Goal: Information Seeking & Learning: Learn about a topic

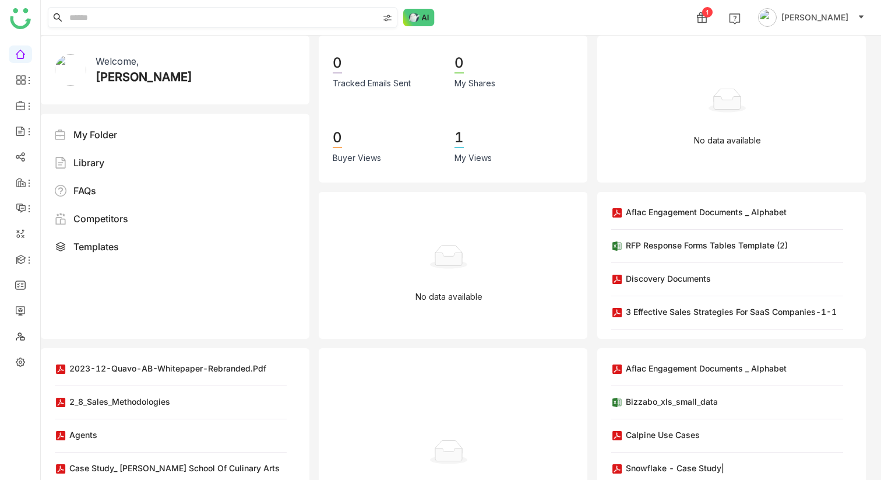
click at [204, 15] on input at bounding box center [222, 18] width 311 height 20
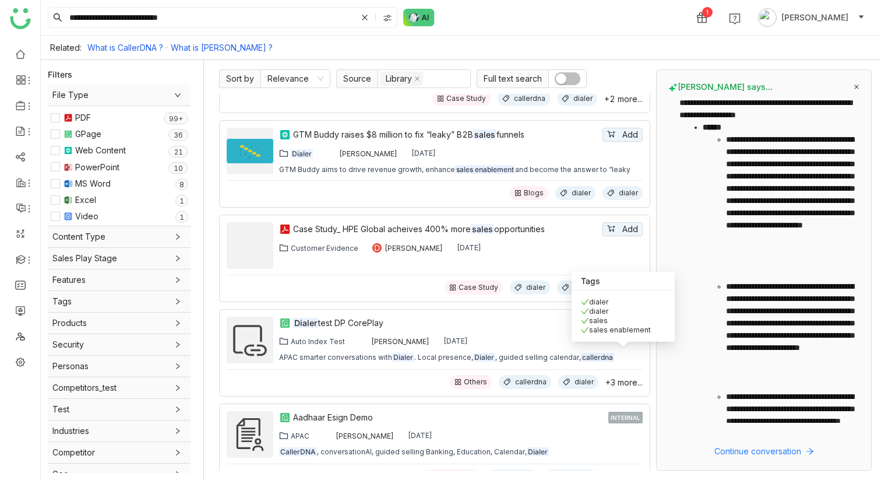
scroll to position [99, 0]
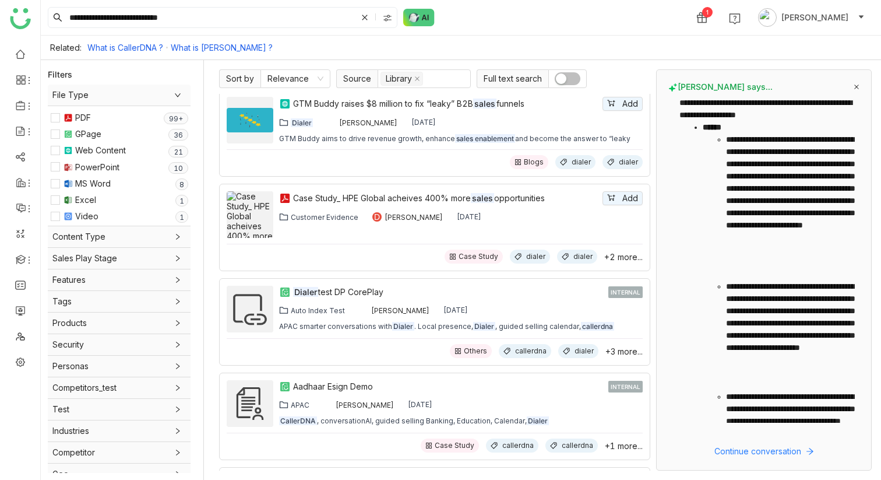
click at [858, 83] on div "[PERSON_NAME] says..." at bounding box center [763, 87] width 191 height 10
click at [855, 84] on icon at bounding box center [856, 86] width 5 height 5
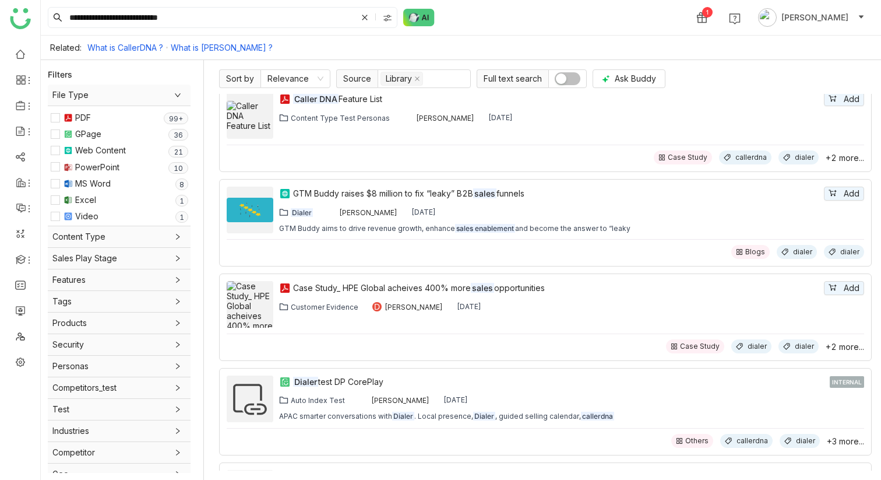
scroll to position [0, 0]
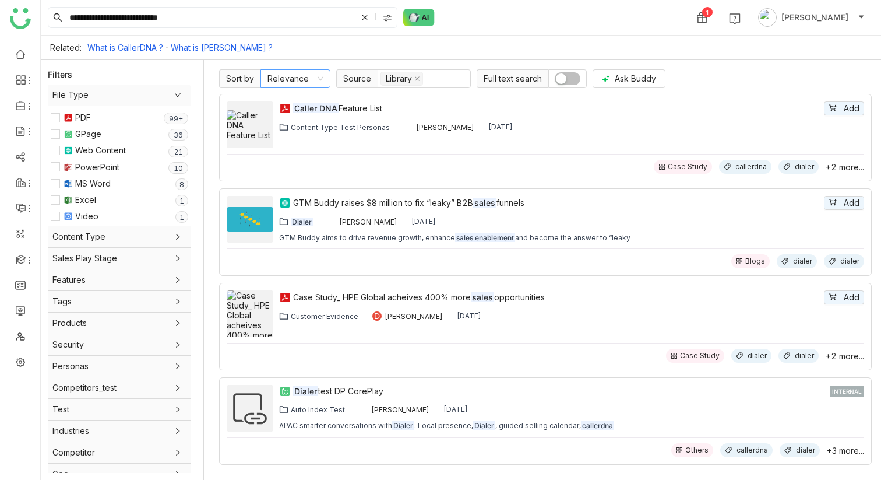
click at [300, 79] on nz-select-item "Relevance" at bounding box center [295, 78] width 56 height 17
click at [298, 99] on div "Relevance" at bounding box center [295, 102] width 56 height 13
click at [302, 76] on nz-select-item "Relevance" at bounding box center [295, 78] width 56 height 17
click at [513, 153] on div "Caller DNA Feature List Add Content Type Test Personas [PERSON_NAME] [DATE] Cas…" at bounding box center [545, 137] width 637 height 72
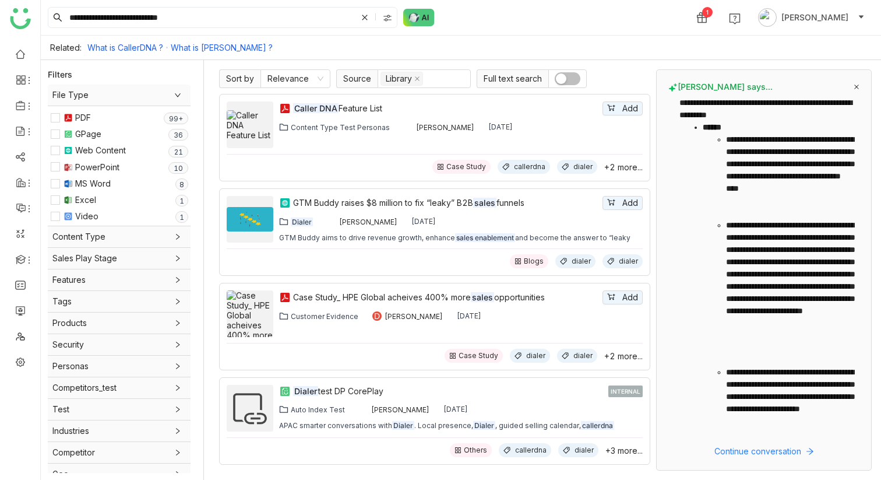
click at [859, 87] on icon at bounding box center [857, 87] width 6 height 6
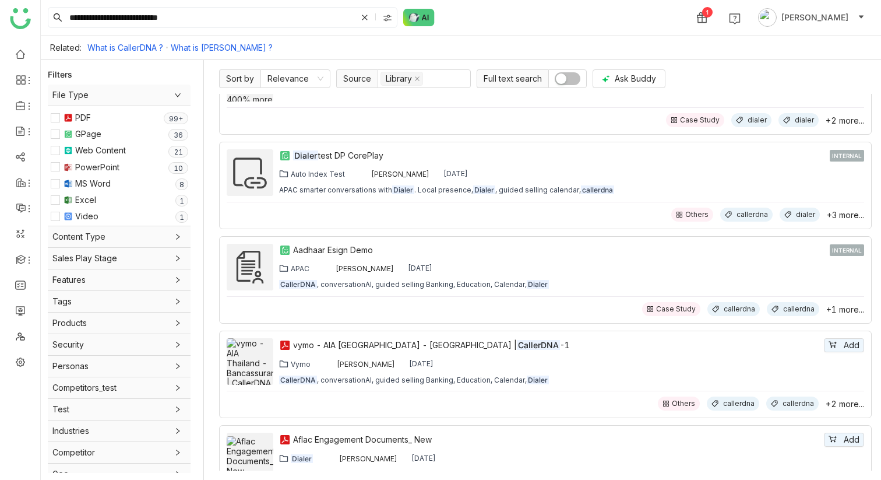
scroll to position [197, 0]
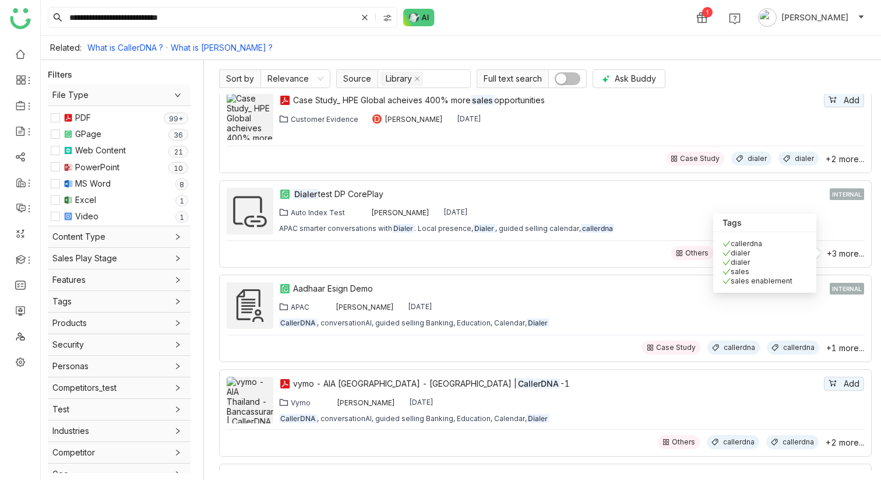
click at [847, 253] on span "+3 more..." at bounding box center [845, 253] width 37 height 10
drag, startPoint x: 792, startPoint y: 281, endPoint x: 707, endPoint y: 242, distance: 93.1
click at [707, 242] on body "**********" at bounding box center [440, 240] width 881 height 480
click at [696, 207] on div "Auto Index Test [PERSON_NAME] [DATE]" at bounding box center [571, 211] width 585 height 9
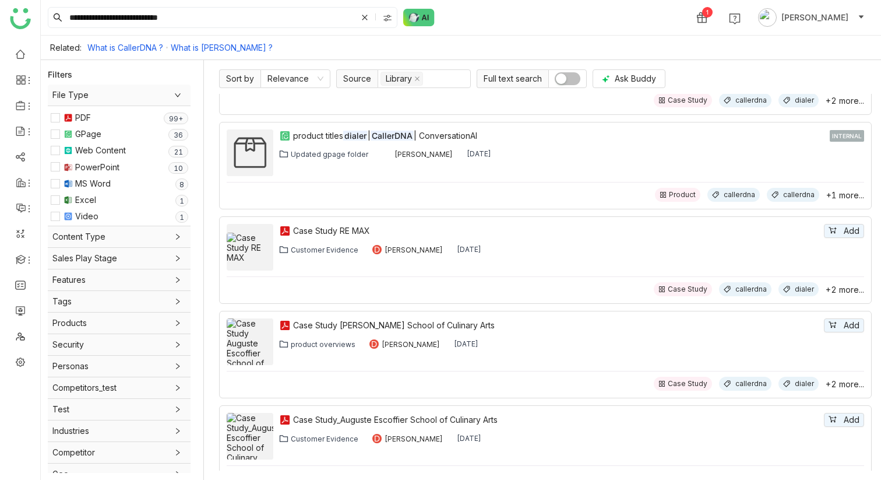
scroll to position [861, 0]
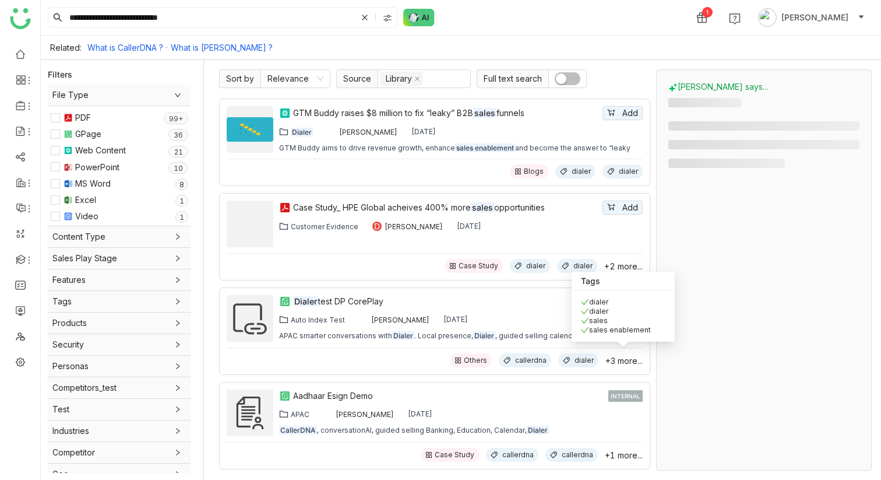
scroll to position [121, 0]
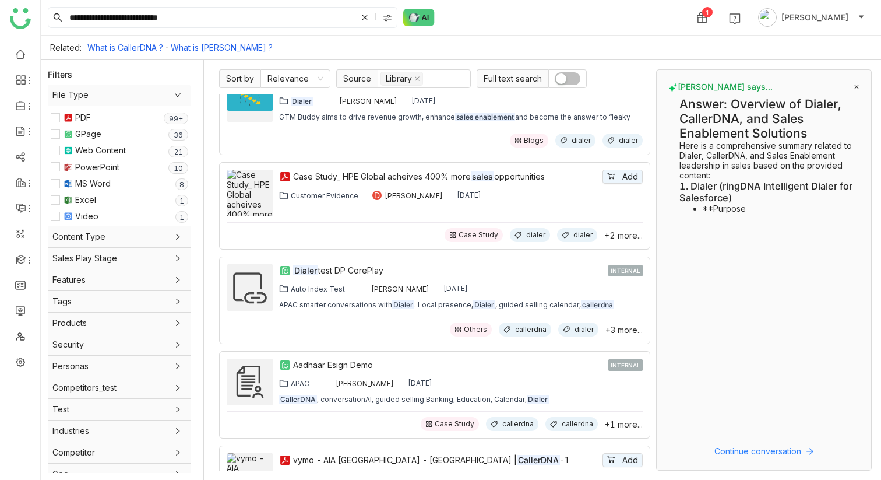
click at [857, 84] on icon at bounding box center [857, 87] width 6 height 6
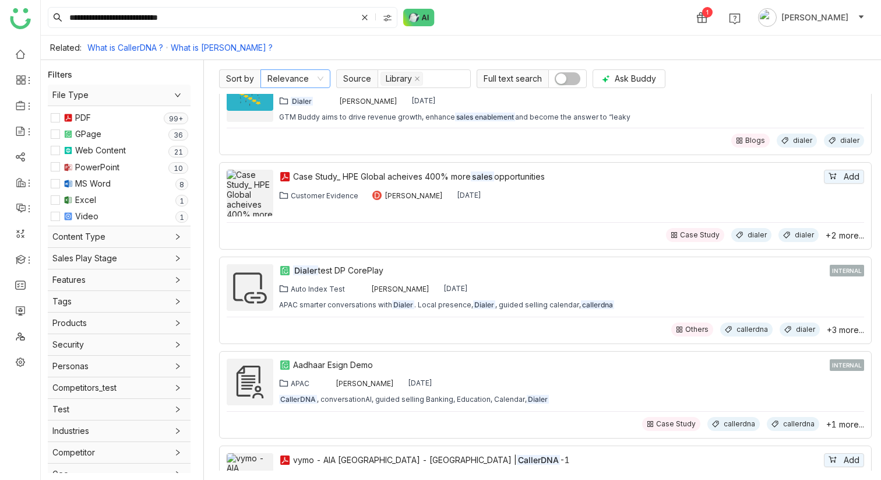
click at [304, 80] on nz-select-item "Relevance" at bounding box center [295, 78] width 56 height 17
click at [597, 17] on div "**********" at bounding box center [461, 17] width 840 height 35
click at [307, 78] on nz-select-item "Relevance" at bounding box center [295, 78] width 56 height 17
click at [298, 100] on div "Relevance" at bounding box center [295, 102] width 56 height 13
click at [303, 78] on nz-select-item "Relevance" at bounding box center [295, 78] width 56 height 17
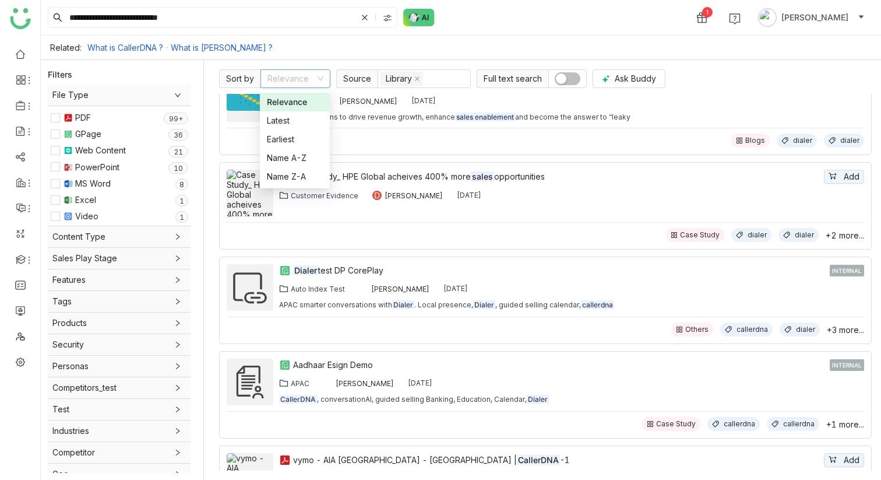
click at [306, 104] on div "Relevance" at bounding box center [295, 102] width 56 height 13
click at [282, 74] on nz-select-item "Relevance" at bounding box center [295, 78] width 56 height 17
click at [280, 104] on div "Relevance" at bounding box center [295, 102] width 56 height 13
click at [295, 79] on nz-select-item "Relevance" at bounding box center [295, 78] width 56 height 17
click at [290, 100] on div "Relevance" at bounding box center [295, 102] width 56 height 13
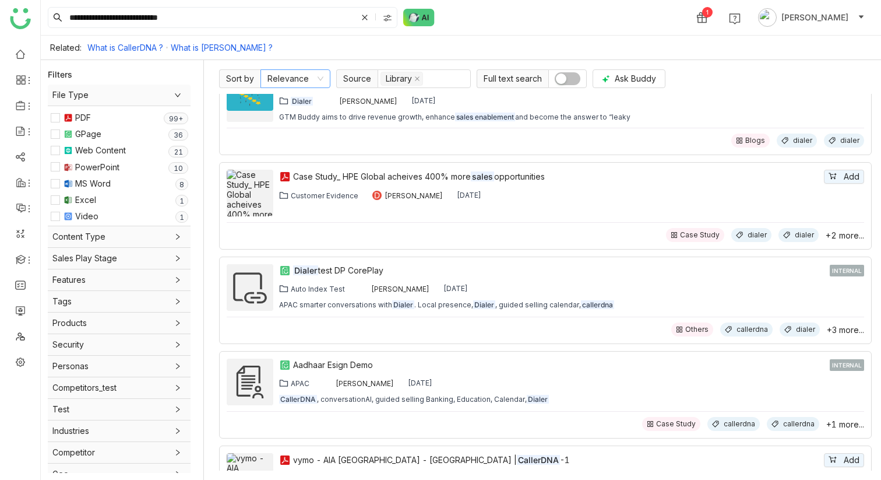
click at [295, 83] on nz-select-item "Relevance" at bounding box center [295, 78] width 56 height 17
click at [300, 99] on div "Relevance" at bounding box center [295, 102] width 56 height 13
click at [287, 83] on nz-select-item "Relevance" at bounding box center [295, 78] width 56 height 17
click at [302, 96] on div "Relevance" at bounding box center [295, 102] width 56 height 13
click at [297, 75] on nz-select-item "Relevance" at bounding box center [295, 78] width 56 height 17
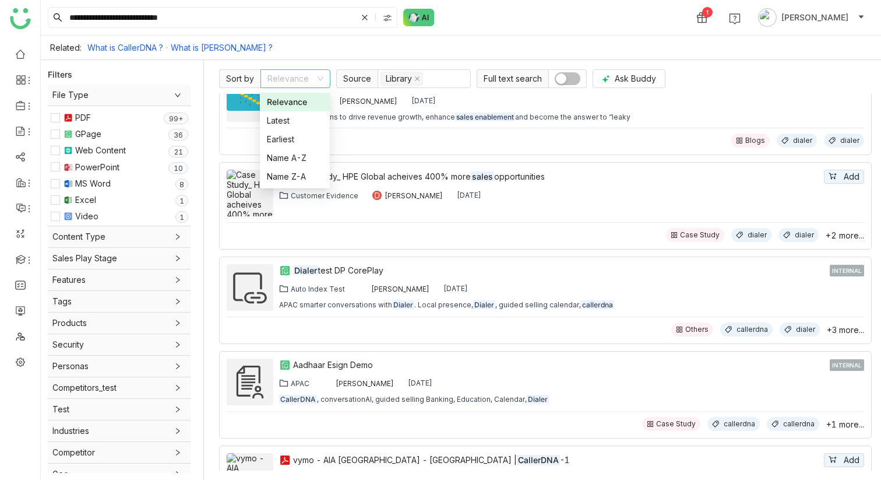
click at [297, 100] on div "Relevance" at bounding box center [295, 102] width 56 height 13
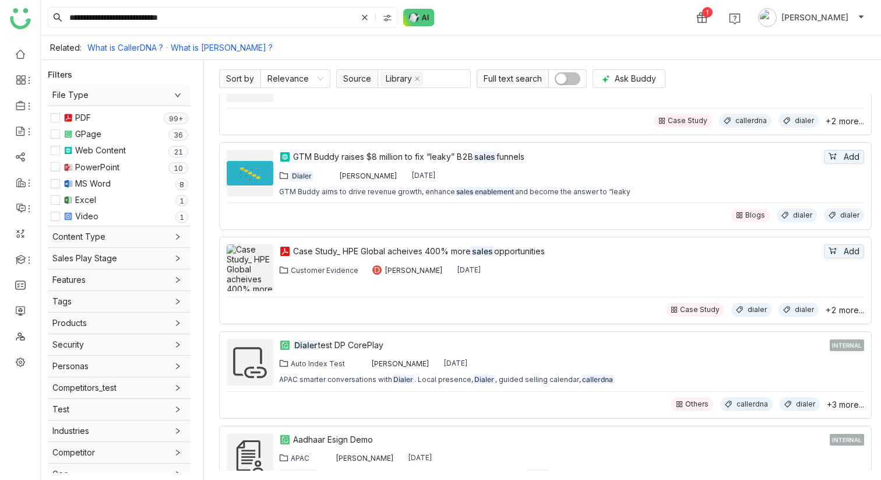
scroll to position [0, 0]
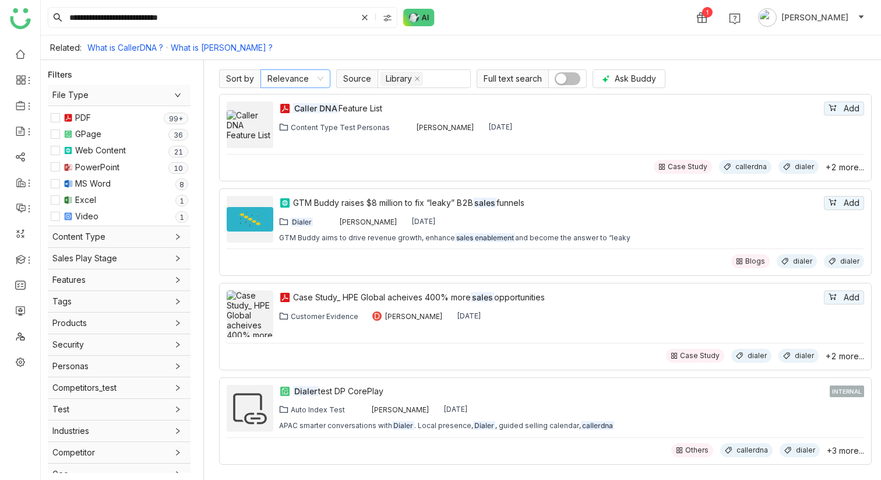
click at [304, 80] on nz-select-item "Relevance" at bounding box center [295, 78] width 56 height 17
click at [293, 122] on div "Latest" at bounding box center [295, 120] width 56 height 13
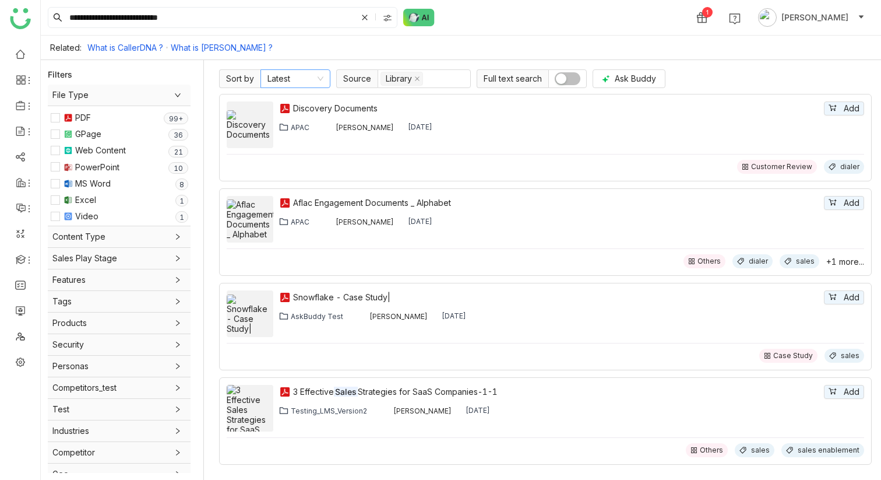
click at [302, 80] on nz-select-item "Latest" at bounding box center [295, 78] width 56 height 17
click at [302, 101] on div "Relevance" at bounding box center [295, 102] width 56 height 13
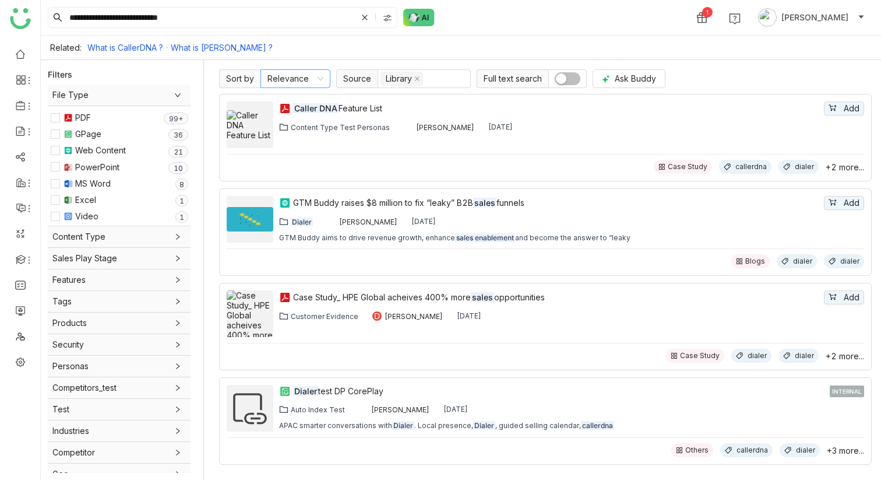
click at [283, 79] on nz-select-item "Relevance" at bounding box center [295, 78] width 56 height 17
click at [491, 13] on div "**********" at bounding box center [461, 17] width 840 height 35
drag, startPoint x: 93, startPoint y: 19, endPoint x: 315, endPoint y: 19, distance: 222.0
click at [315, 19] on input "**********" at bounding box center [212, 18] width 290 height 20
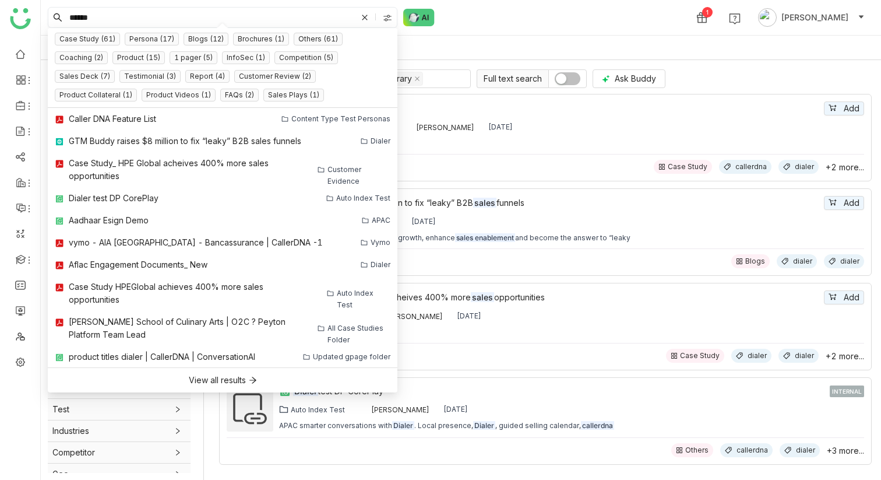
type input "******"
